Goal: Task Accomplishment & Management: Use online tool/utility

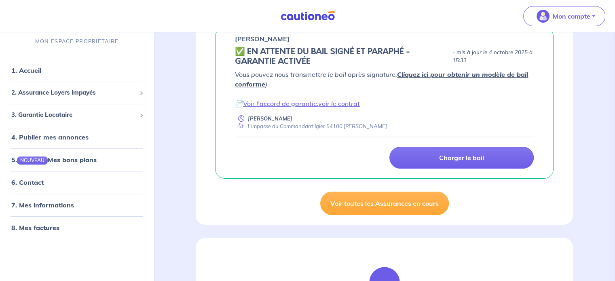
scroll to position [81, 0]
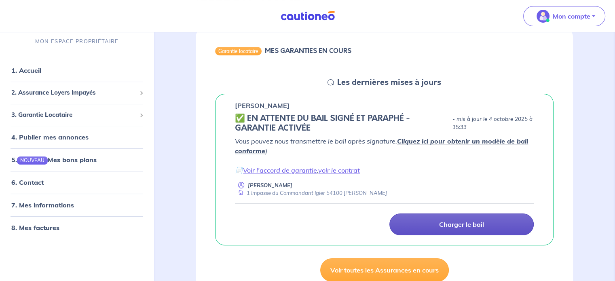
click at [468, 226] on p "Charger le bail" at bounding box center [461, 224] width 45 height 8
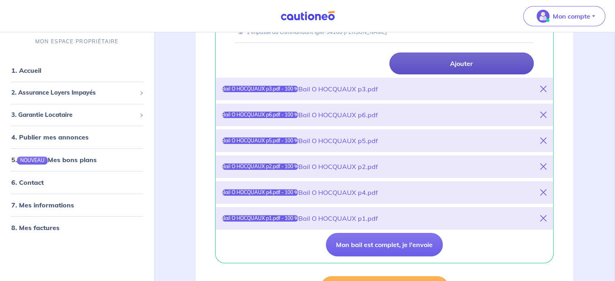
scroll to position [243, 0]
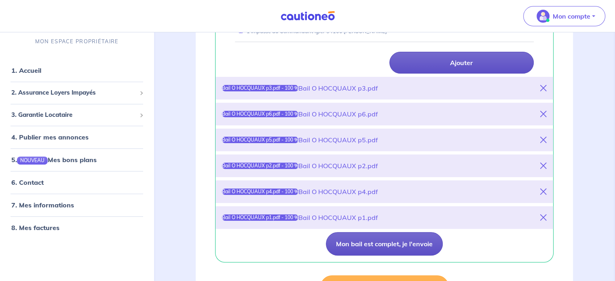
click at [391, 244] on button "Mon bail est complet, je l'envoie" at bounding box center [384, 243] width 117 height 23
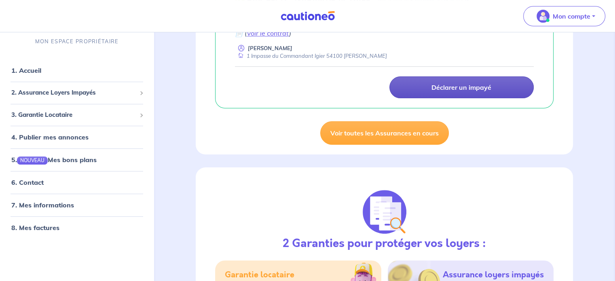
scroll to position [202, 0]
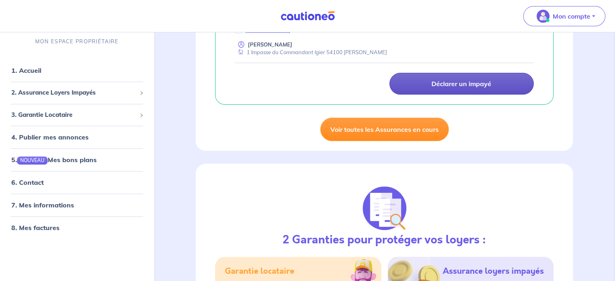
click at [382, 131] on link "Voir toutes les Assurances en cours" at bounding box center [384, 129] width 129 height 23
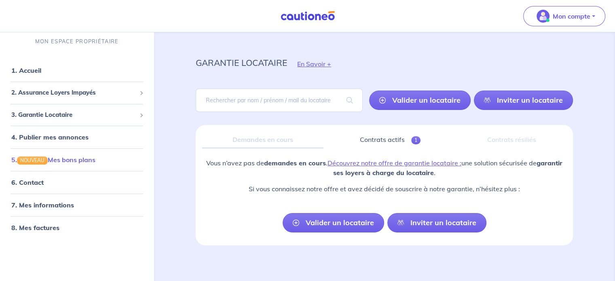
scroll to position [8, 0]
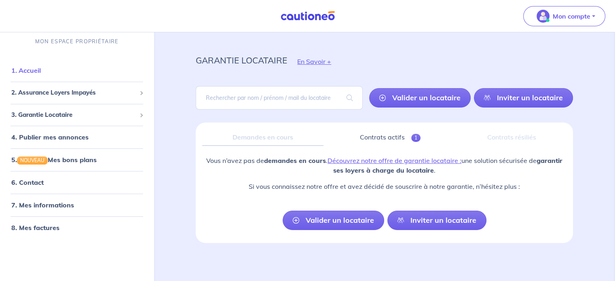
click at [36, 72] on link "1. Accueil" at bounding box center [26, 71] width 30 height 8
